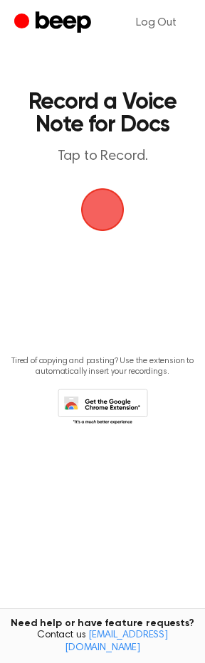
click at [94, 211] on span "button" at bounding box center [103, 210] width 66 height 66
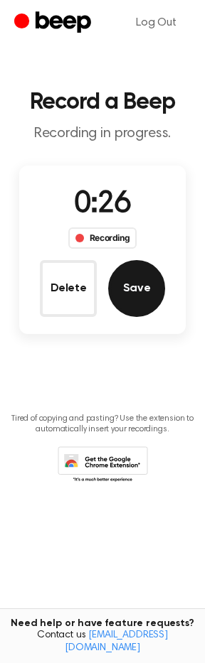
click at [134, 286] on button "Save" at bounding box center [136, 288] width 57 height 57
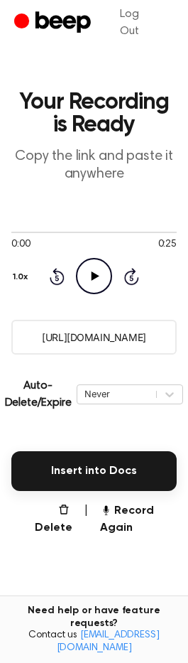
drag, startPoint x: 160, startPoint y: 334, endPoint x: 22, endPoint y: 337, distance: 137.9
click at [22, 337] on input "[URL][DOMAIN_NAME]" at bounding box center [94, 337] width 166 height 35
click at [94, 284] on icon "Play Audio" at bounding box center [94, 276] width 36 height 36
click at [86, 270] on icon "Pause Audio" at bounding box center [94, 276] width 36 height 36
drag, startPoint x: 163, startPoint y: 331, endPoint x: 18, endPoint y: 358, distance: 147.4
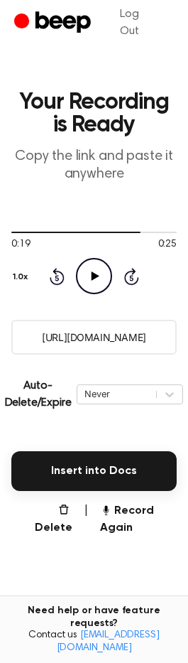
click at [18, 358] on main "Your Recording is Ready Copy the link and paste it anywhere 0:19 0:25 Your brow…" at bounding box center [94, 369] width 188 height 738
click at [64, 510] on icon "button" at bounding box center [63, 509] width 11 height 11
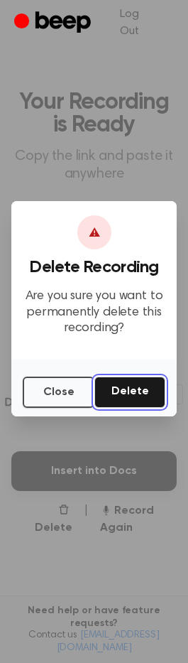
click at [126, 389] on button "Delete" at bounding box center [129, 392] width 71 height 31
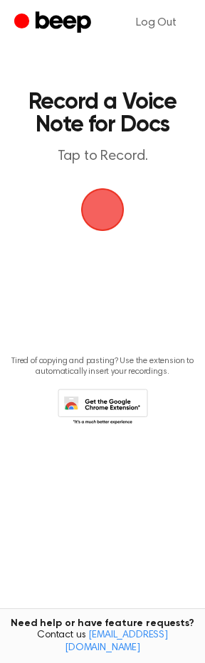
click at [92, 207] on span "button" at bounding box center [103, 210] width 80 height 80
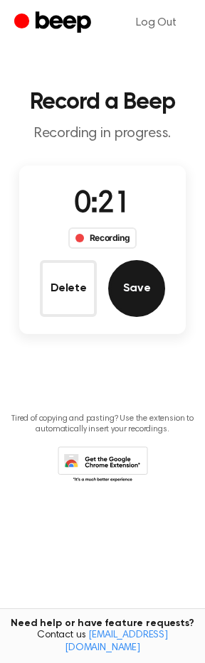
click at [146, 293] on button "Save" at bounding box center [136, 288] width 57 height 57
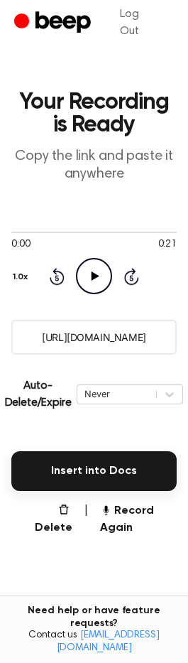
drag, startPoint x: 158, startPoint y: 342, endPoint x: 25, endPoint y: 350, distance: 133.8
click at [25, 350] on input "https://beep.audio/gWOh0OL" at bounding box center [94, 337] width 166 height 35
click at [146, 518] on button "Record Again" at bounding box center [138, 519] width 77 height 34
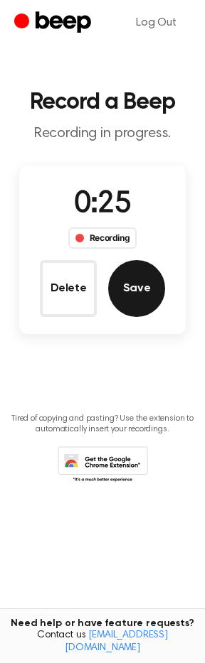
click at [131, 291] on button "Save" at bounding box center [136, 288] width 57 height 57
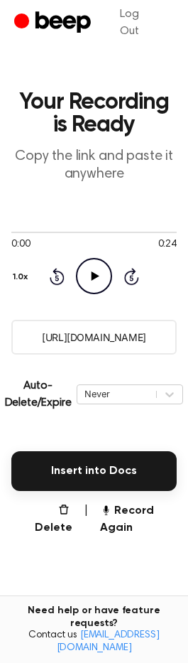
drag, startPoint x: 159, startPoint y: 340, endPoint x: 16, endPoint y: 345, distance: 142.9
click at [16, 345] on input "https://beep.audio/FUeWjaC" at bounding box center [94, 337] width 166 height 35
click at [119, 519] on button "Record Again" at bounding box center [138, 519] width 77 height 34
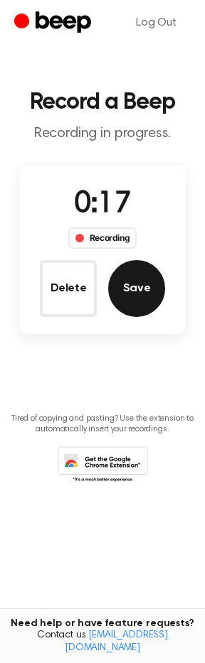
click at [138, 300] on button "Save" at bounding box center [136, 288] width 57 height 57
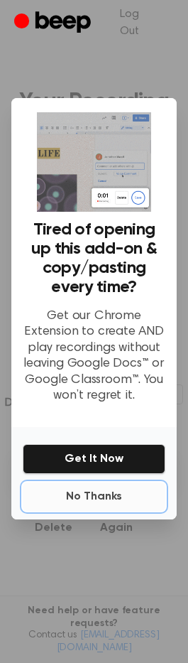
click at [99, 500] on button "No Thanks" at bounding box center [94, 496] width 143 height 28
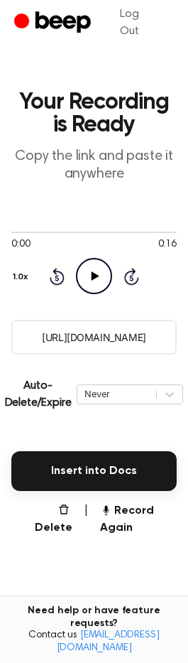
drag, startPoint x: 162, startPoint y: 338, endPoint x: -32, endPoint y: 336, distance: 194.0
click at [0, 336] on html "Log Out Your Recording is Ready Copy the link and paste it anywhere 0:00 0:16 Y…" at bounding box center [94, 392] width 188 height 784
click at [115, 512] on button "Record Again" at bounding box center [138, 519] width 77 height 34
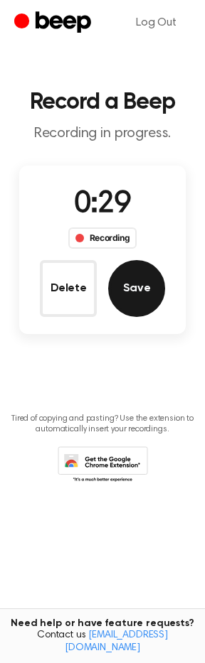
click at [129, 279] on button "Save" at bounding box center [136, 288] width 57 height 57
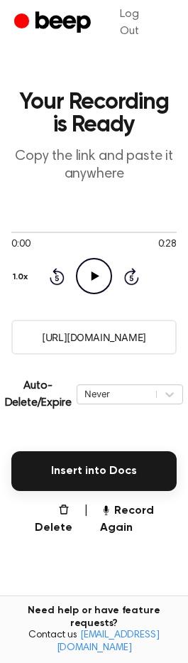
drag, startPoint x: 163, startPoint y: 333, endPoint x: 33, endPoint y: 336, distance: 130.8
click at [33, 336] on input "https://beep.audio/ip0eEel" at bounding box center [94, 337] width 166 height 35
click at [137, 526] on button "Record Again" at bounding box center [138, 519] width 77 height 34
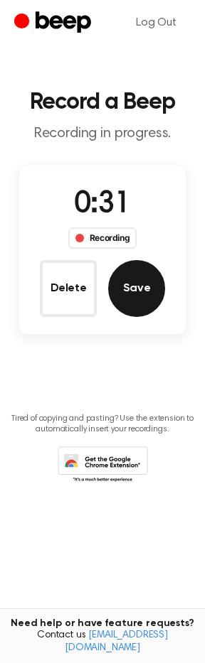
click at [161, 288] on button "Save" at bounding box center [136, 288] width 57 height 57
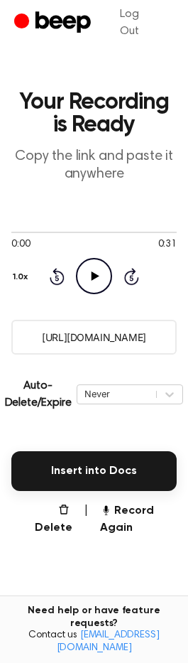
drag, startPoint x: 159, startPoint y: 338, endPoint x: 25, endPoint y: 332, distance: 134.4
click at [25, 332] on input "https://beep.audio/1ggzfg3" at bounding box center [94, 337] width 166 height 35
click at [121, 509] on button "Record Again" at bounding box center [138, 519] width 77 height 34
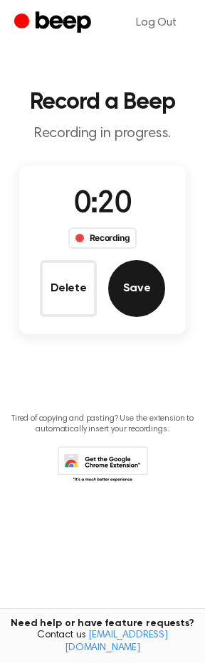
click at [121, 296] on button "Save" at bounding box center [136, 288] width 57 height 57
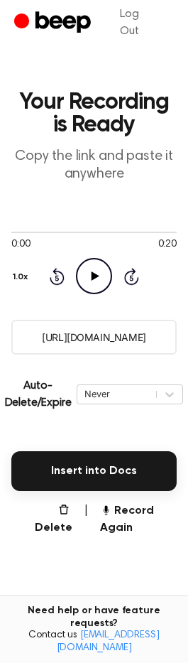
drag, startPoint x: 159, startPoint y: 339, endPoint x: 18, endPoint y: 357, distance: 142.6
click at [18, 357] on main "Your Recording is Ready Copy the link and paste it anywhere 0:00 0:20 Your brow…" at bounding box center [94, 369] width 188 height 738
click at [129, 509] on button "Record Again" at bounding box center [138, 519] width 77 height 34
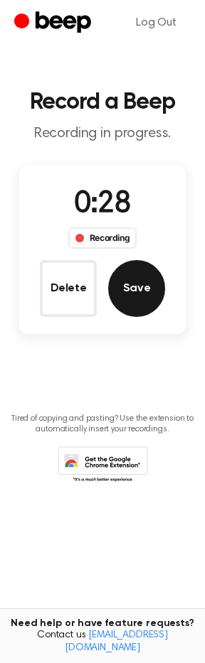
click at [141, 298] on button "Save" at bounding box center [136, 288] width 57 height 57
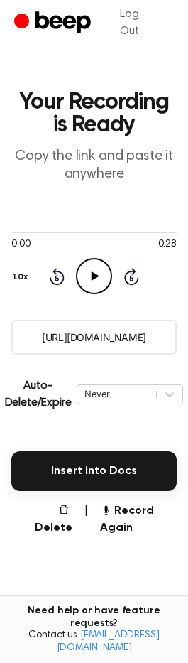
drag, startPoint x: 168, startPoint y: 341, endPoint x: -36, endPoint y: 354, distance: 204.3
click at [0, 354] on html "Log Out Your Recording is Ready Copy the link and paste it anywhere 0:00 0:28 Y…" at bounding box center [94, 392] width 188 height 784
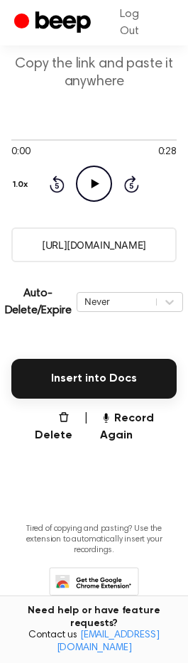
scroll to position [119, 0]
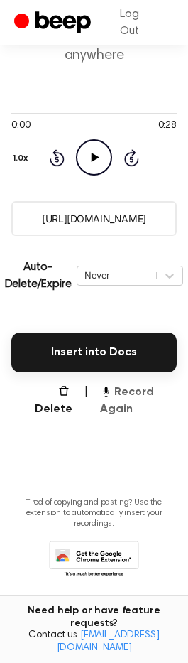
click at [127, 399] on button "Record Again" at bounding box center [138, 401] width 77 height 34
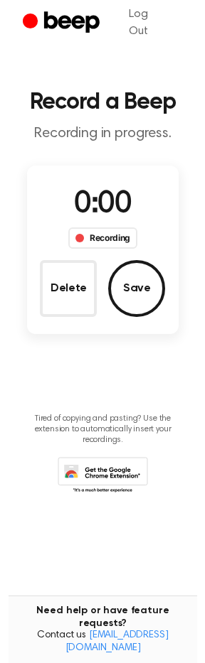
scroll to position [0, 0]
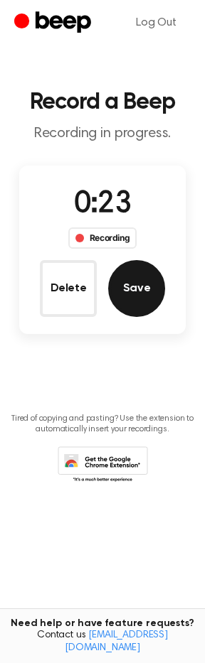
click at [114, 284] on button "Save" at bounding box center [136, 288] width 57 height 57
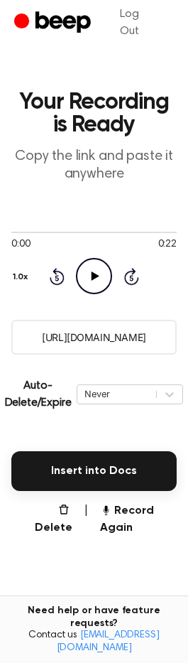
drag, startPoint x: 155, startPoint y: 336, endPoint x: -13, endPoint y: 340, distance: 167.7
click at [0, 340] on html "Log Out Your Recording is Ready Copy the link and paste it anywhere 0:00 0:22 Y…" at bounding box center [94, 392] width 188 height 784
click at [111, 505] on icon "button" at bounding box center [105, 509] width 11 height 11
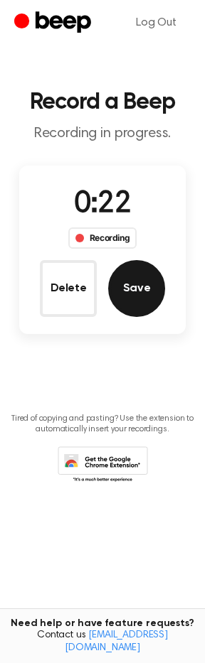
click at [123, 296] on button "Save" at bounding box center [136, 288] width 57 height 57
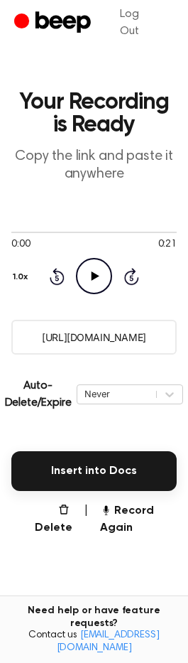
drag, startPoint x: 164, startPoint y: 345, endPoint x: 29, endPoint y: 355, distance: 135.4
click at [29, 355] on main "Your Recording is Ready Copy the link and paste it anywhere 0:00 0:21 Your brow…" at bounding box center [94, 369] width 188 height 738
click at [121, 509] on button "Record Again" at bounding box center [138, 519] width 77 height 34
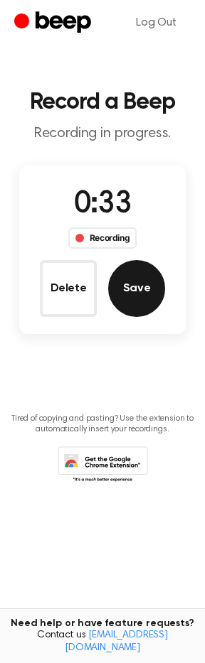
click at [114, 279] on button "Save" at bounding box center [136, 288] width 57 height 57
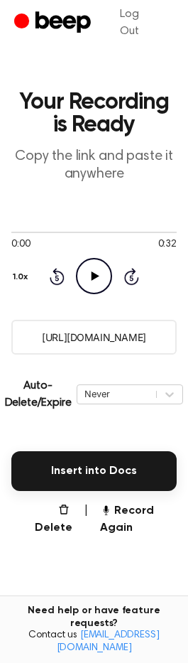
drag, startPoint x: 162, startPoint y: 339, endPoint x: 20, endPoint y: 347, distance: 142.3
click at [20, 347] on input "https://beep.audio/WeVXatQ" at bounding box center [94, 337] width 166 height 35
click at [131, 510] on button "Record Again" at bounding box center [138, 519] width 77 height 34
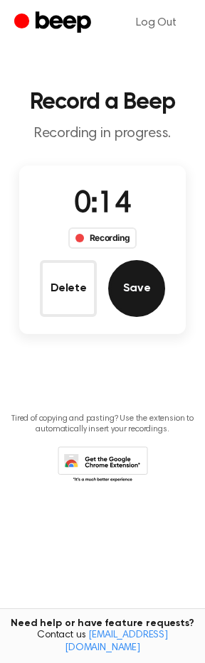
click at [124, 305] on button "Save" at bounding box center [136, 288] width 57 height 57
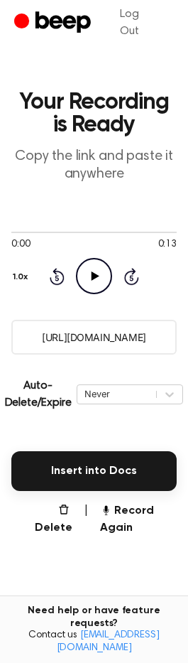
drag, startPoint x: 163, startPoint y: 340, endPoint x: 1, endPoint y: 358, distance: 163.0
click at [1, 358] on main "Your Recording is Ready Copy the link and paste it anywhere 0:00 0:13 Your brow…" at bounding box center [94, 369] width 188 height 738
click at [127, 511] on button "Record Again" at bounding box center [138, 519] width 77 height 34
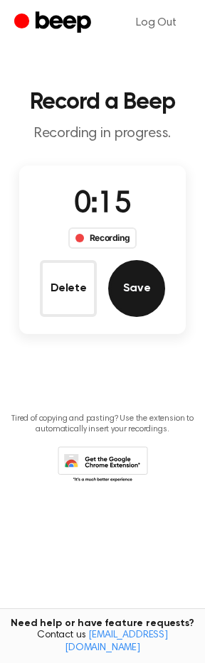
click at [144, 296] on button "Save" at bounding box center [136, 288] width 57 height 57
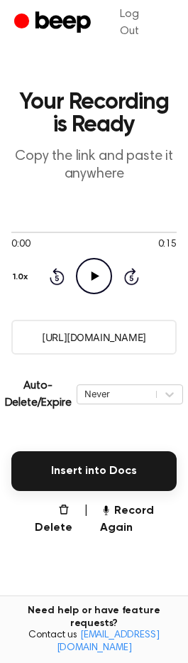
drag, startPoint x: 157, startPoint y: 334, endPoint x: 7, endPoint y: 352, distance: 151.0
click at [7, 352] on main "Your Recording is Ready Copy the link and paste it anywhere 0:00 0:15 Your brow…" at bounding box center [94, 369] width 188 height 738
click at [124, 518] on button "Record Again" at bounding box center [138, 519] width 77 height 34
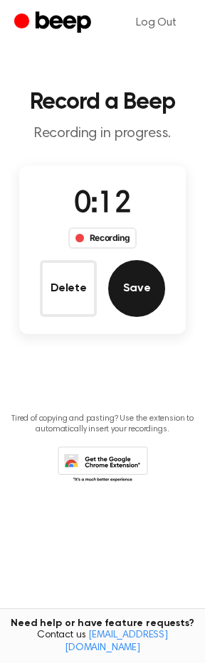
click at [138, 272] on button "Save" at bounding box center [136, 288] width 57 height 57
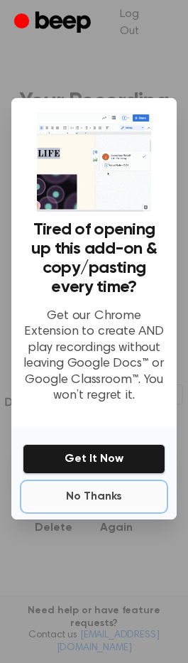
click at [103, 492] on button "No Thanks" at bounding box center [94, 496] width 143 height 28
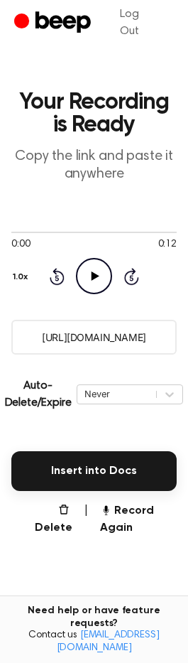
drag, startPoint x: 155, startPoint y: 339, endPoint x: 7, endPoint y: 353, distance: 148.5
click at [7, 353] on main "Your Recording is Ready Copy the link and paste it anywhere 0:00 0:12 Your brow…" at bounding box center [94, 369] width 188 height 738
click at [119, 511] on button "Record Again" at bounding box center [138, 519] width 77 height 34
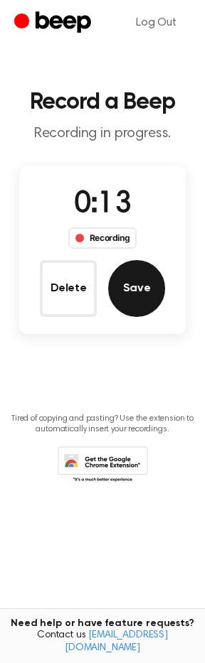
click at [138, 288] on button "Save" at bounding box center [136, 288] width 57 height 57
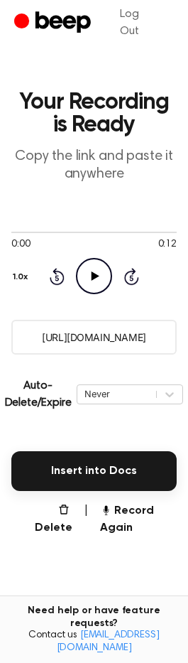
drag, startPoint x: 160, startPoint y: 342, endPoint x: -16, endPoint y: 338, distance: 175.5
click at [0, 338] on html "Log Out Your Recording is Ready Copy the link and paste it anywhere 0:00 0:12 Y…" at bounding box center [94, 392] width 188 height 784
click at [132, 509] on button "Record Again" at bounding box center [138, 519] width 77 height 34
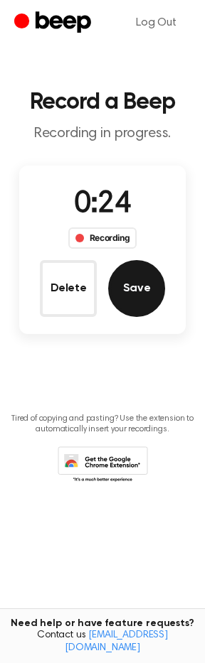
click at [124, 301] on button "Save" at bounding box center [136, 288] width 57 height 57
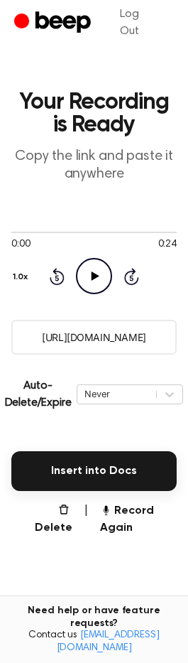
drag, startPoint x: 161, startPoint y: 338, endPoint x: 35, endPoint y: 345, distance: 126.6
click at [35, 345] on input "https://beep.audio/u3LrjlT" at bounding box center [94, 337] width 166 height 35
click at [107, 514] on icon "button" at bounding box center [105, 509] width 11 height 11
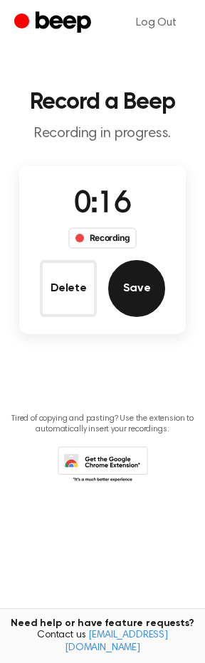
click at [153, 281] on button "Save" at bounding box center [136, 288] width 57 height 57
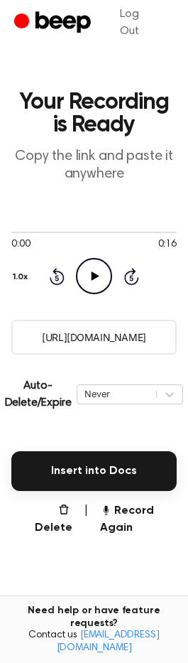
drag, startPoint x: 29, startPoint y: 335, endPoint x: 215, endPoint y: 342, distance: 185.6
click at [188, 342] on html "Log Out Your Recording is Ready Copy the link and paste it anywhere 0:00 0:16 Y…" at bounding box center [94, 392] width 188 height 784
click at [147, 518] on button "Record Again" at bounding box center [138, 519] width 77 height 34
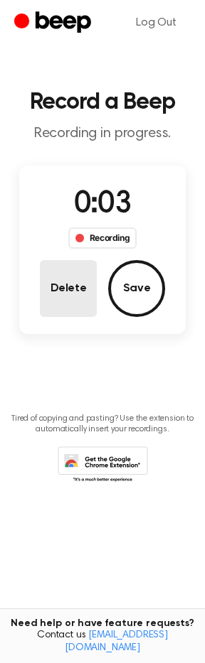
click at [72, 301] on button "Delete" at bounding box center [68, 288] width 57 height 57
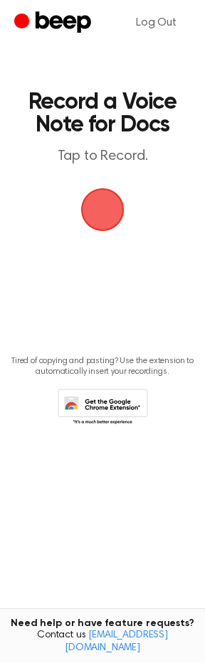
click at [90, 210] on span "button" at bounding box center [102, 209] width 48 height 48
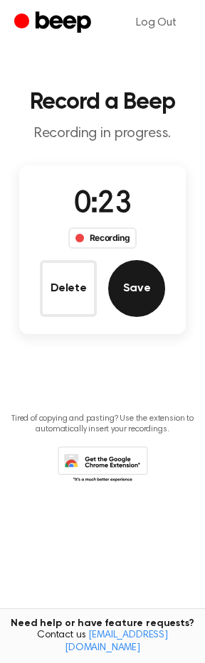
click at [141, 296] on button "Save" at bounding box center [136, 288] width 57 height 57
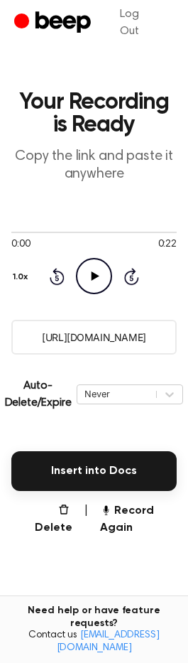
drag, startPoint x: 167, startPoint y: 338, endPoint x: -2, endPoint y: 347, distance: 169.3
click at [0, 347] on html "Log Out Your Recording is Ready Copy the link and paste it anywhere 0:00 0:22 Y…" at bounding box center [94, 392] width 188 height 784
click at [138, 516] on button "Record Again" at bounding box center [138, 519] width 77 height 34
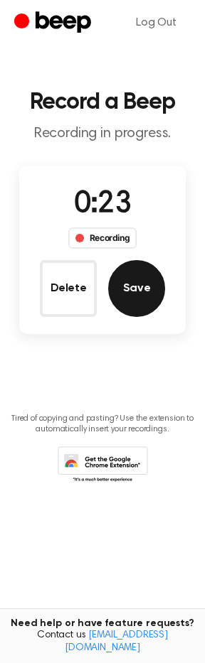
click at [134, 296] on button "Save" at bounding box center [136, 288] width 57 height 57
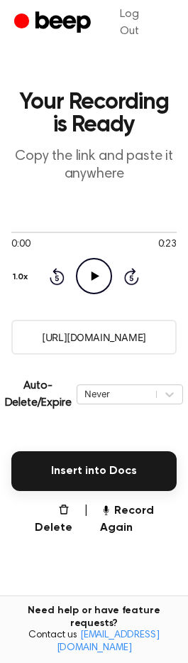
drag, startPoint x: 166, startPoint y: 334, endPoint x: -10, endPoint y: 341, distance: 176.3
click at [0, 341] on html "Log Out Your Recording is Ready Copy the link and paste it anywhere 0:00 0:23 Y…" at bounding box center [94, 392] width 188 height 784
click at [138, 526] on button "Record Again" at bounding box center [138, 519] width 77 height 34
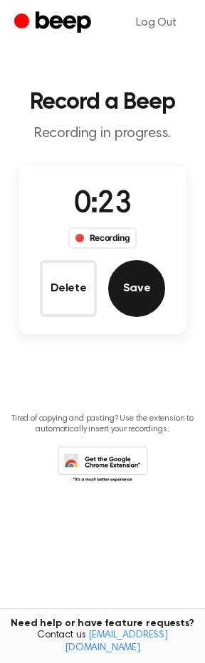
click at [119, 288] on button "Save" at bounding box center [136, 288] width 57 height 57
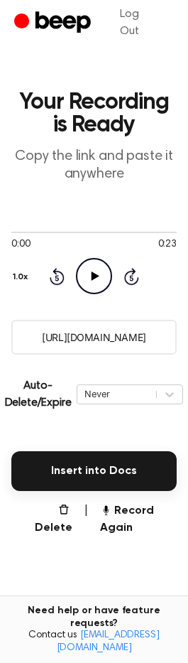
drag, startPoint x: 33, startPoint y: 339, endPoint x: 168, endPoint y: 336, distance: 135.0
click at [168, 336] on input "https://beep.audio/kwE4jrc" at bounding box center [94, 337] width 166 height 35
click at [112, 509] on button "Record Again" at bounding box center [138, 519] width 77 height 34
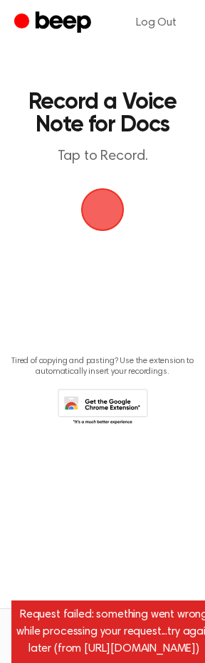
click at [86, 212] on span "button" at bounding box center [102, 210] width 78 height 78
click at [86, 213] on span "button" at bounding box center [102, 209] width 43 height 43
click at [116, 196] on span "button" at bounding box center [102, 210] width 40 height 40
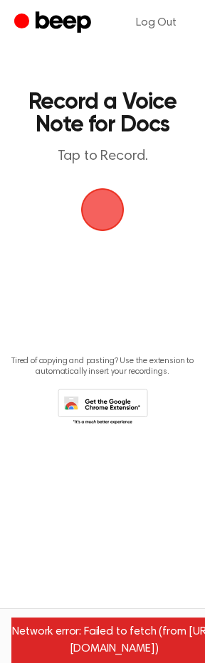
click at [103, 222] on span "button" at bounding box center [102, 209] width 57 height 57
